Goal: Use online tool/utility: Utilize a website feature to perform a specific function

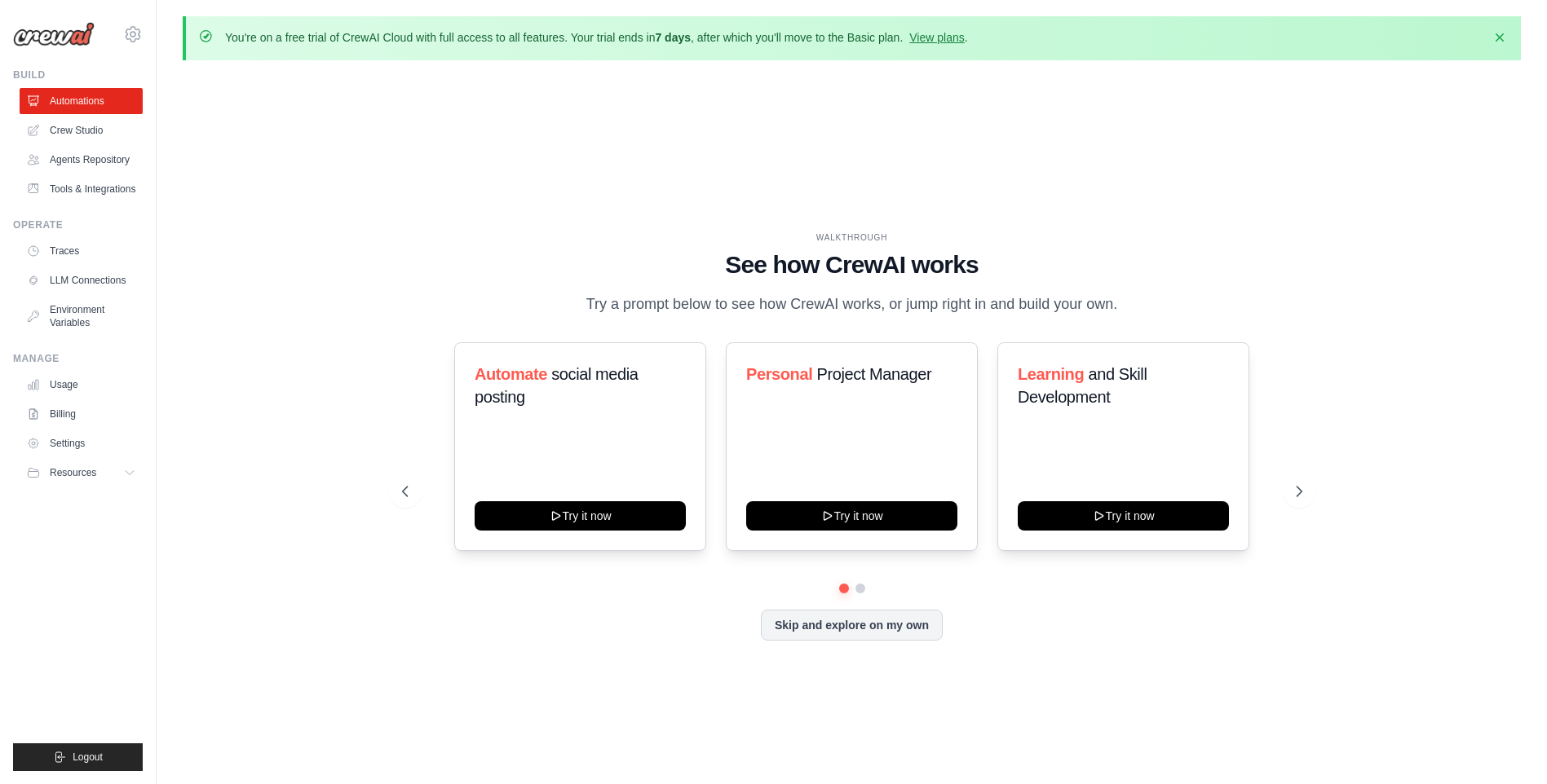
drag, startPoint x: 955, startPoint y: 433, endPoint x: 1038, endPoint y: 581, distance: 169.7
click at [1038, 581] on div "Automate social media posting Try it now Personal Project Manager Try it now Le…" at bounding box center [851, 462] width 900 height 242
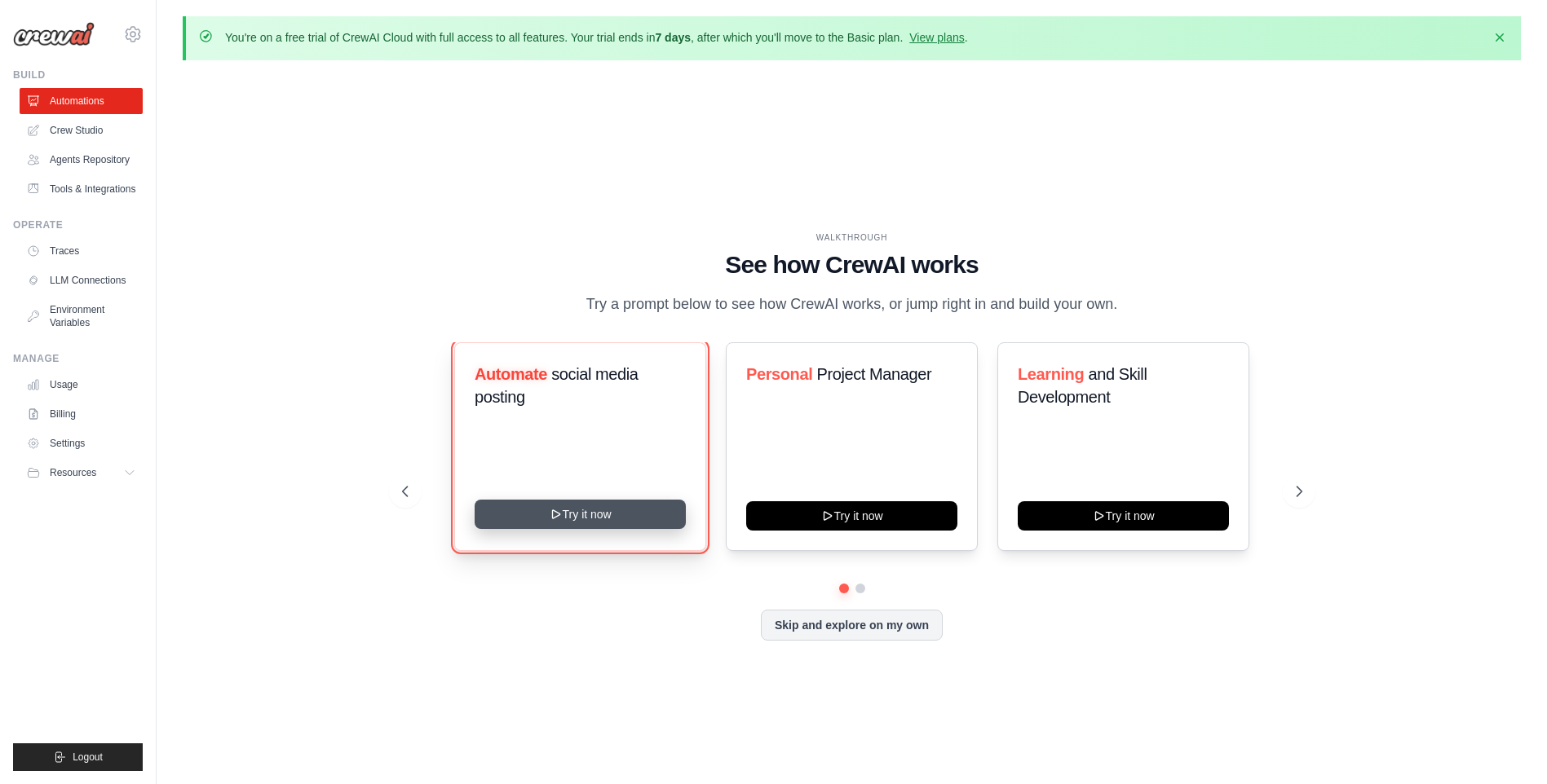
click at [677, 526] on button "Try it now" at bounding box center [580, 514] width 212 height 29
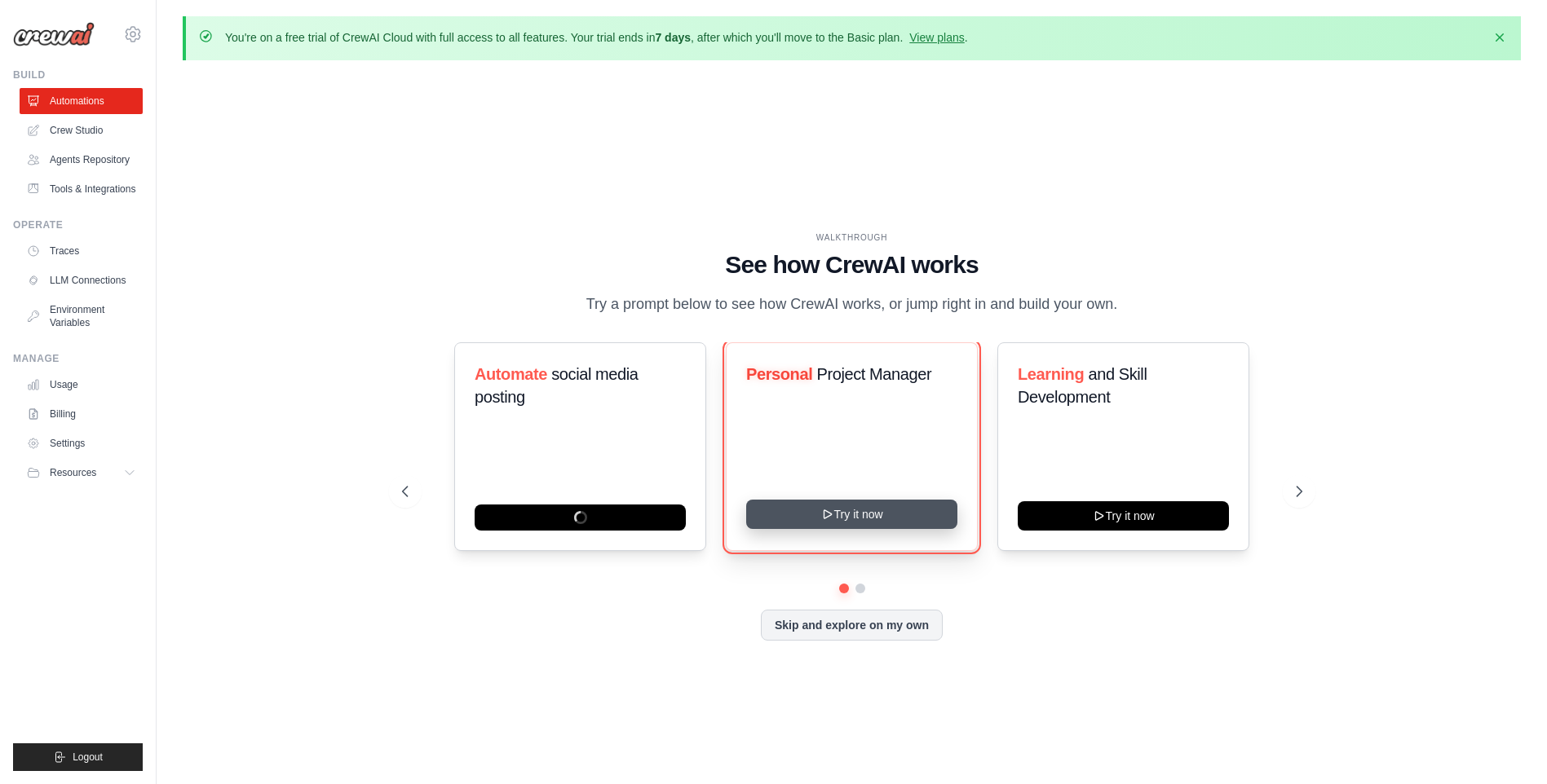
click at [859, 516] on button "Try it now" at bounding box center [852, 514] width 212 height 29
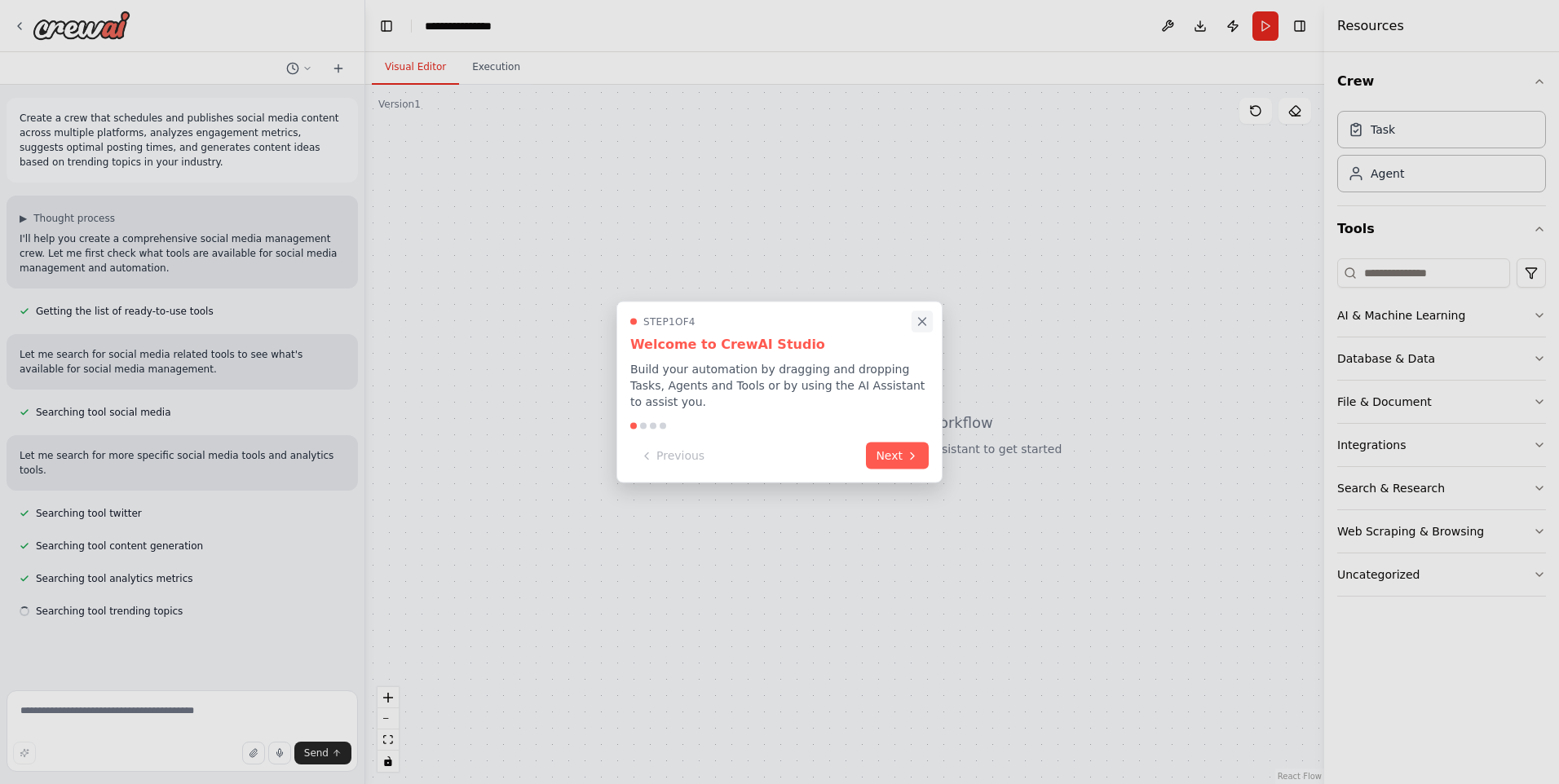
click at [919, 325] on icon "Close walkthrough" at bounding box center [923, 322] width 8 height 8
